Goal: Task Accomplishment & Management: Complete application form

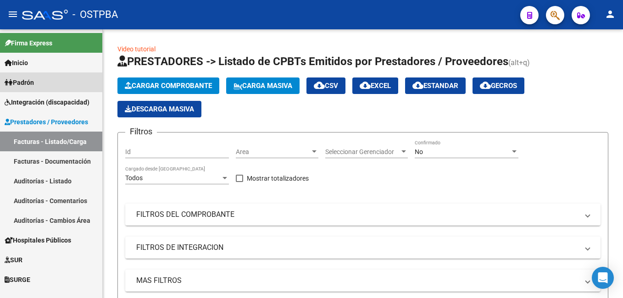
click at [23, 83] on span "Padrón" at bounding box center [19, 83] width 29 height 10
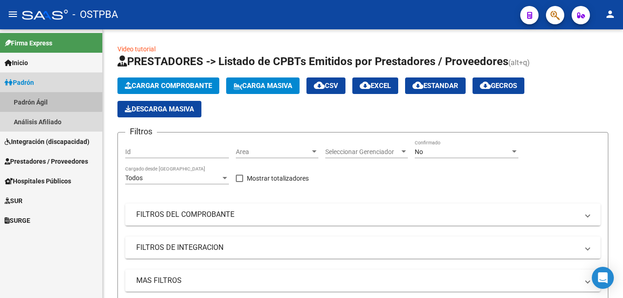
click at [30, 100] on link "Padrón Ágil" at bounding box center [51, 102] width 102 height 20
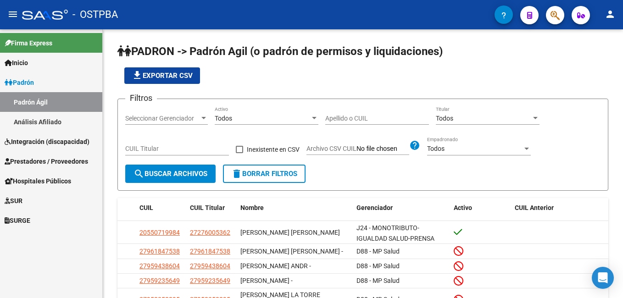
click at [48, 120] on link "Análisis Afiliado" at bounding box center [51, 122] width 102 height 20
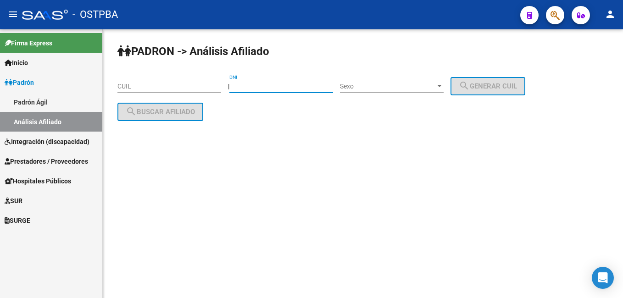
click at [283, 89] on input "DNI" at bounding box center [281, 87] width 104 height 8
type input "2396527"
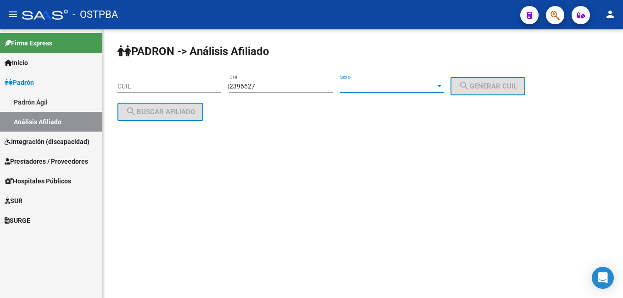
click at [444, 89] on div at bounding box center [439, 86] width 8 height 7
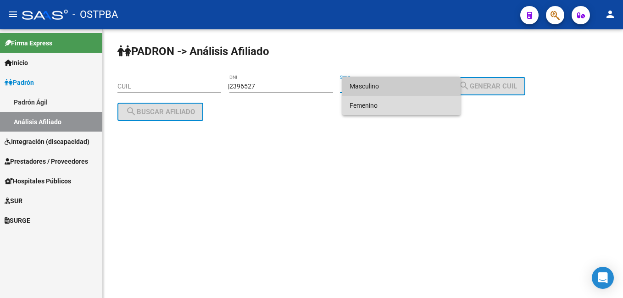
click at [366, 104] on span "Femenino" at bounding box center [402, 105] width 104 height 19
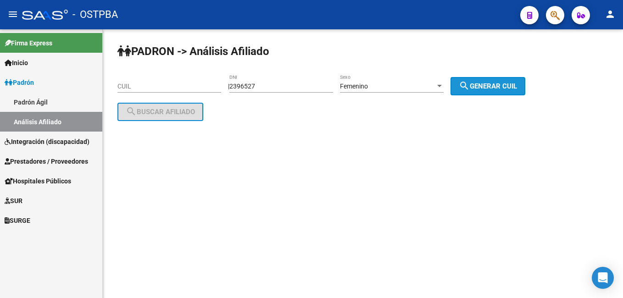
click at [483, 88] on span "search Generar CUIL" at bounding box center [488, 86] width 58 height 8
type input "27-02396527-0"
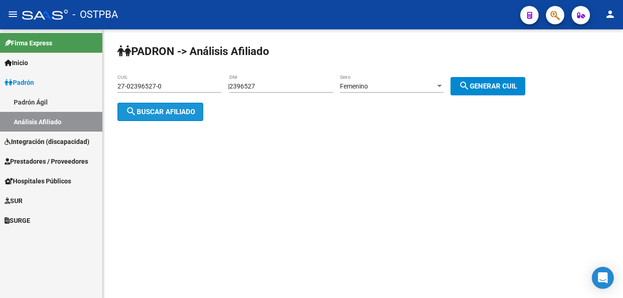
click at [156, 111] on span "search Buscar afiliado" at bounding box center [160, 112] width 69 height 8
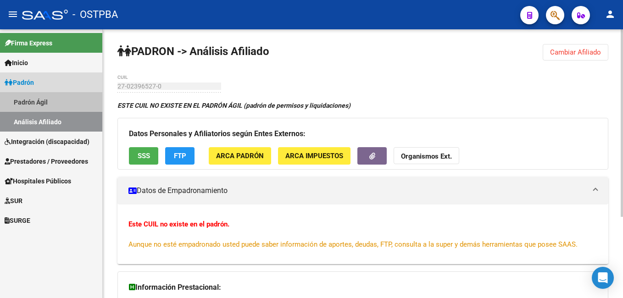
click at [42, 101] on link "Padrón Ágil" at bounding box center [51, 102] width 102 height 20
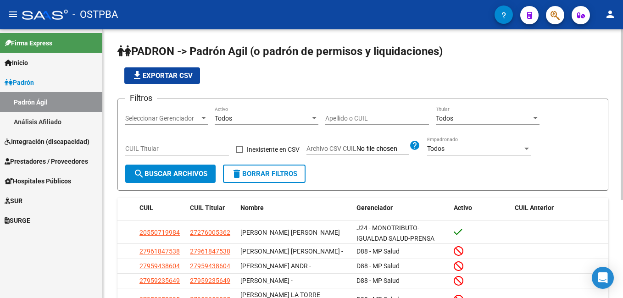
click at [372, 113] on div "Apellido o CUIL" at bounding box center [377, 115] width 104 height 18
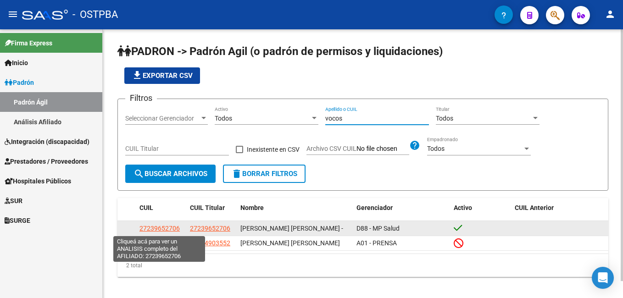
type input "vocos"
click at [167, 228] on span "27239652706" at bounding box center [159, 228] width 40 height 7
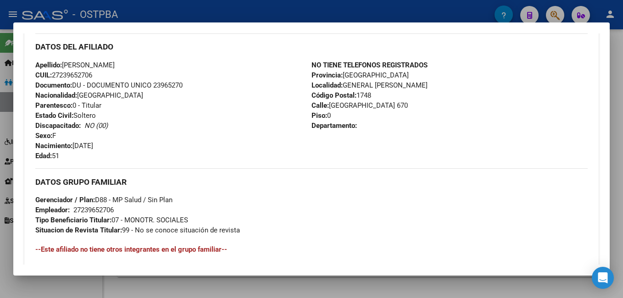
scroll to position [309, 0]
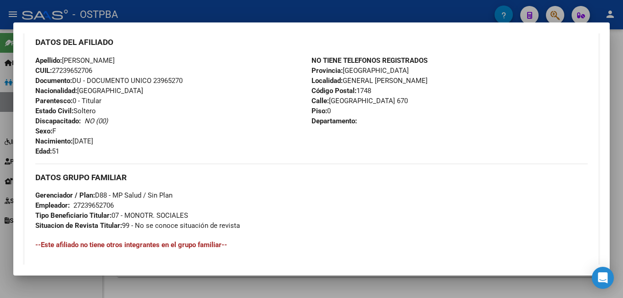
click at [454, 12] on div at bounding box center [311, 149] width 623 height 298
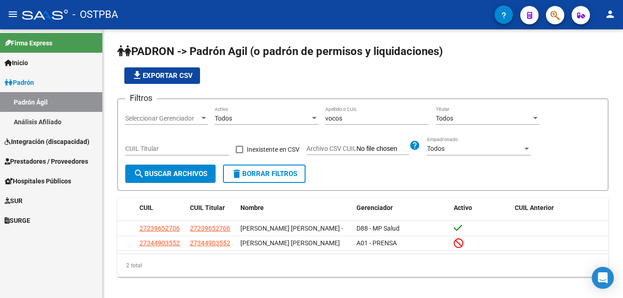
drag, startPoint x: 64, startPoint y: 125, endPoint x: 74, endPoint y: 125, distance: 10.1
click at [64, 125] on link "Análisis Afiliado" at bounding box center [51, 122] width 102 height 20
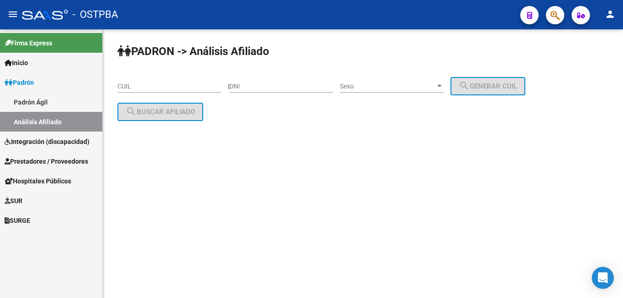
drag, startPoint x: 281, startPoint y: 77, endPoint x: 283, endPoint y: 85, distance: 8.3
click at [283, 82] on div "DNI" at bounding box center [281, 83] width 104 height 18
click at [283, 84] on input "DNI" at bounding box center [281, 87] width 104 height 8
type input "5949233"
click at [442, 87] on div at bounding box center [439, 86] width 5 height 2
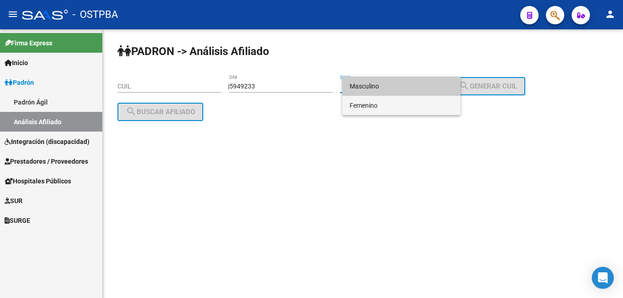
click at [364, 108] on span "Femenino" at bounding box center [402, 105] width 104 height 19
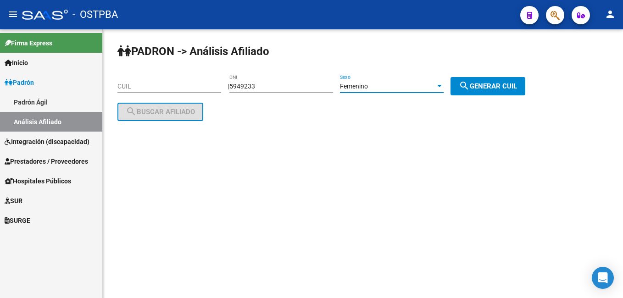
click at [509, 83] on span "search Generar CUIL" at bounding box center [488, 86] width 58 height 8
type input "27-05949233-6"
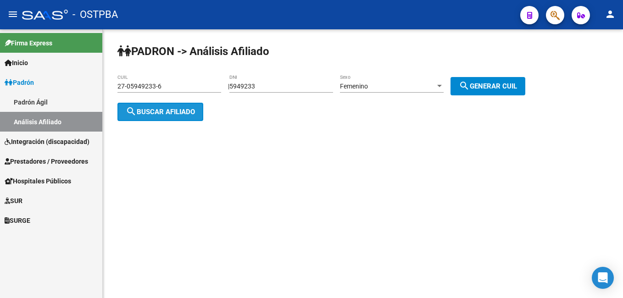
click at [185, 111] on span "search Buscar afiliado" at bounding box center [160, 112] width 69 height 8
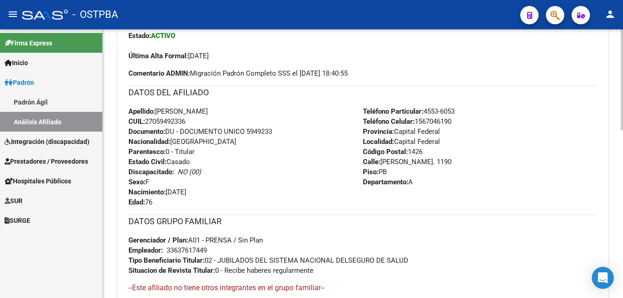
scroll to position [275, 0]
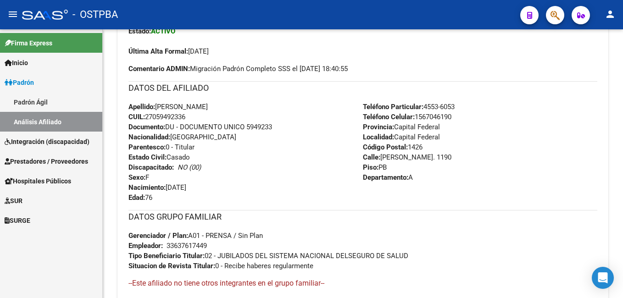
click at [48, 161] on span "Prestadores / Proveedores" at bounding box center [46, 161] width 83 height 10
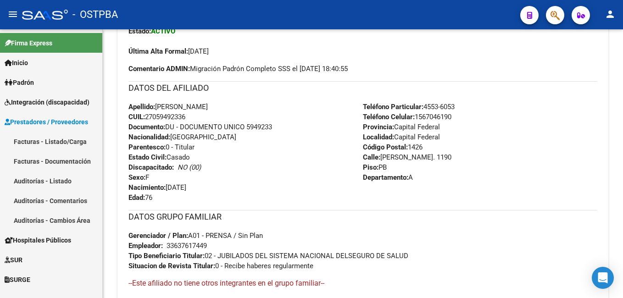
click at [28, 144] on link "Facturas - Listado/Carga" at bounding box center [51, 142] width 102 height 20
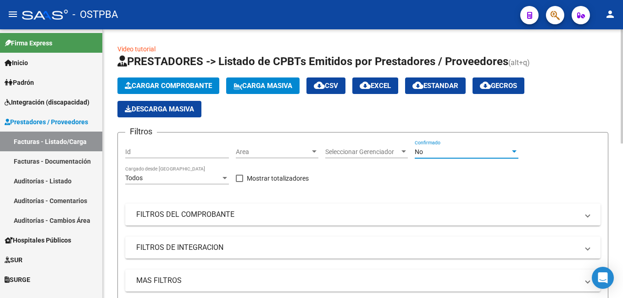
click at [514, 154] on div at bounding box center [514, 151] width 8 height 7
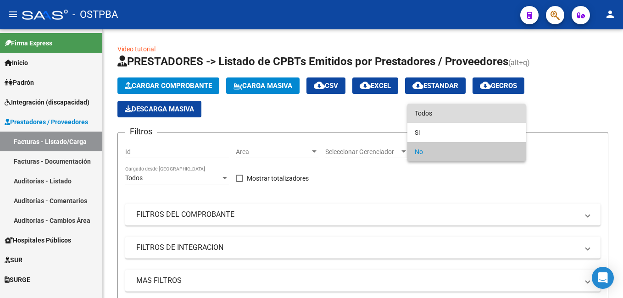
click at [431, 114] on span "Todos" at bounding box center [467, 113] width 104 height 19
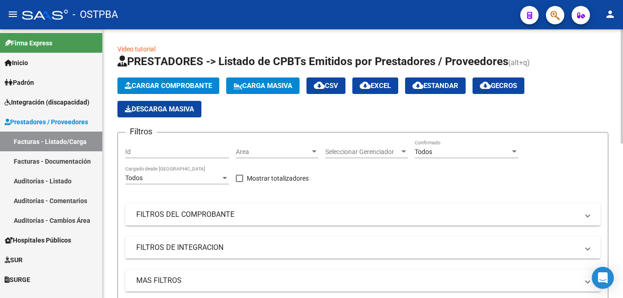
click at [590, 214] on mat-expansion-panel-header "FILTROS DEL COMPROBANTE" at bounding box center [362, 215] width 475 height 22
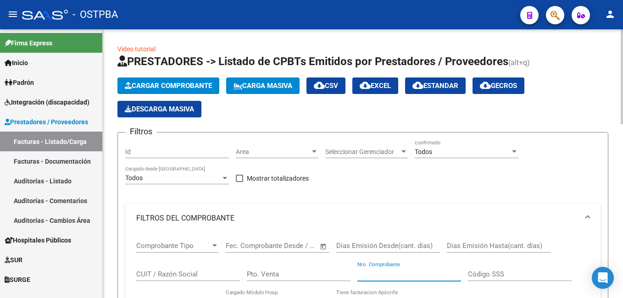
click at [411, 272] on input "Nro. Comprobante" at bounding box center [409, 274] width 104 height 8
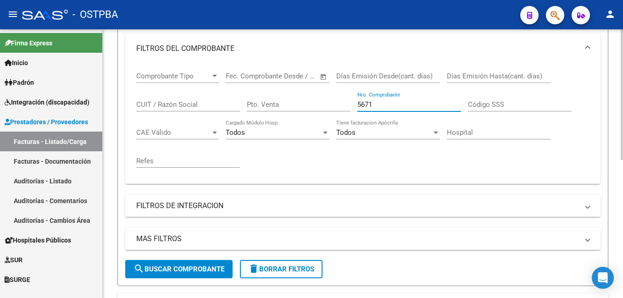
scroll to position [275, 0]
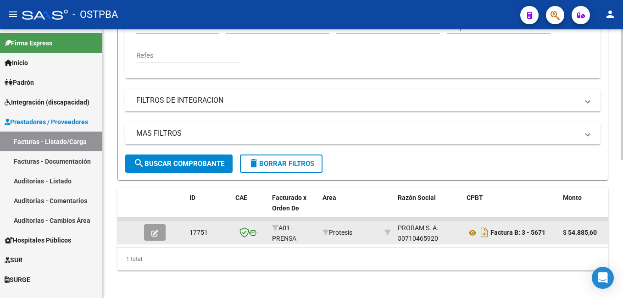
type input "5671"
click at [151, 230] on button "button" at bounding box center [155, 232] width 22 height 17
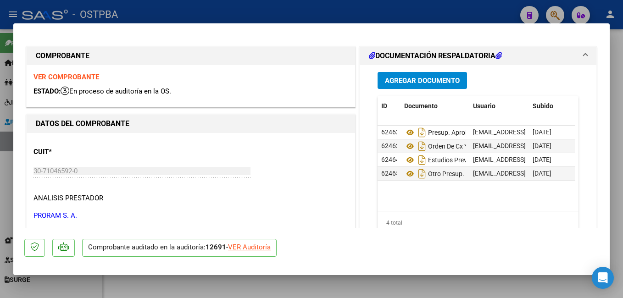
click at [414, 82] on span "Agregar Documento" at bounding box center [422, 81] width 75 height 8
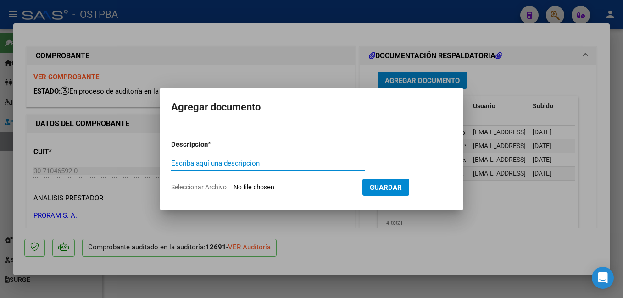
click at [210, 187] on span "Seleccionar Archivo" at bounding box center [199, 186] width 56 height 7
click at [233, 187] on input "Seleccionar Archivo" at bounding box center [294, 187] width 122 height 9
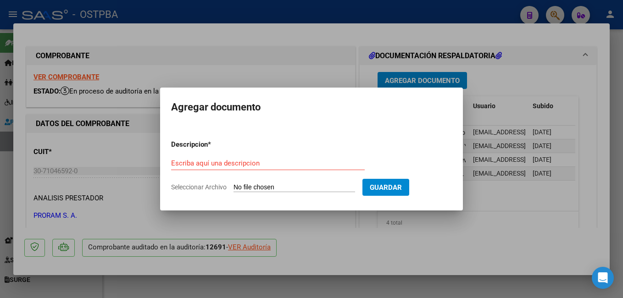
type input "C:\fakepath\Auditoría_20250922_0001.pdf"
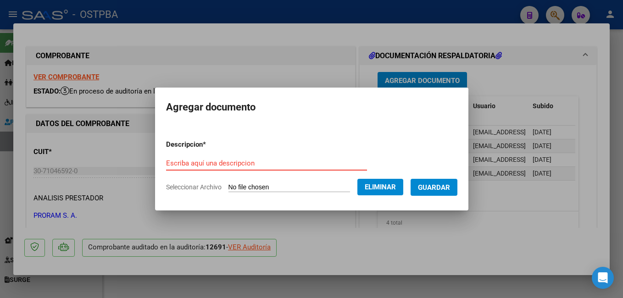
click at [264, 163] on input "Escriba aquí una descripcion" at bounding box center [266, 163] width 201 height 8
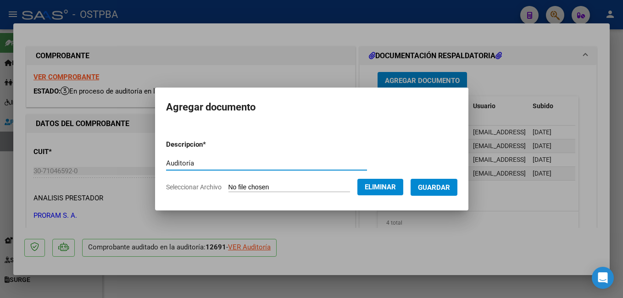
type input "Auditoría"
click at [450, 185] on span "Guardar" at bounding box center [434, 187] width 32 height 8
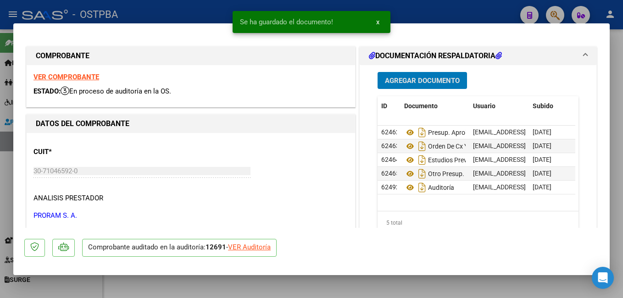
drag, startPoint x: 191, startPoint y: 14, endPoint x: 206, endPoint y: 4, distance: 18.3
click at [192, 13] on div at bounding box center [311, 149] width 623 height 298
type input "$ 0,00"
